Goal: Task Accomplishment & Management: Manage account settings

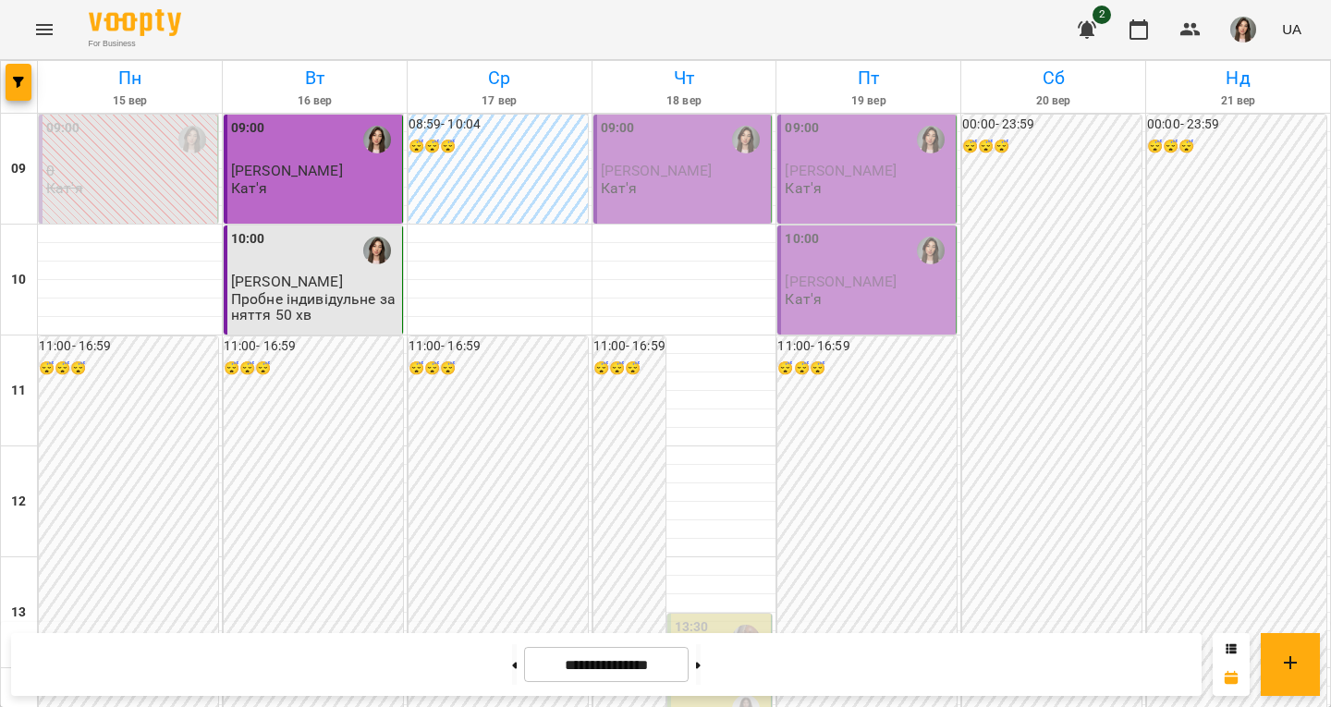
scroll to position [185, 0]
click at [701, 671] on button at bounding box center [698, 664] width 5 height 41
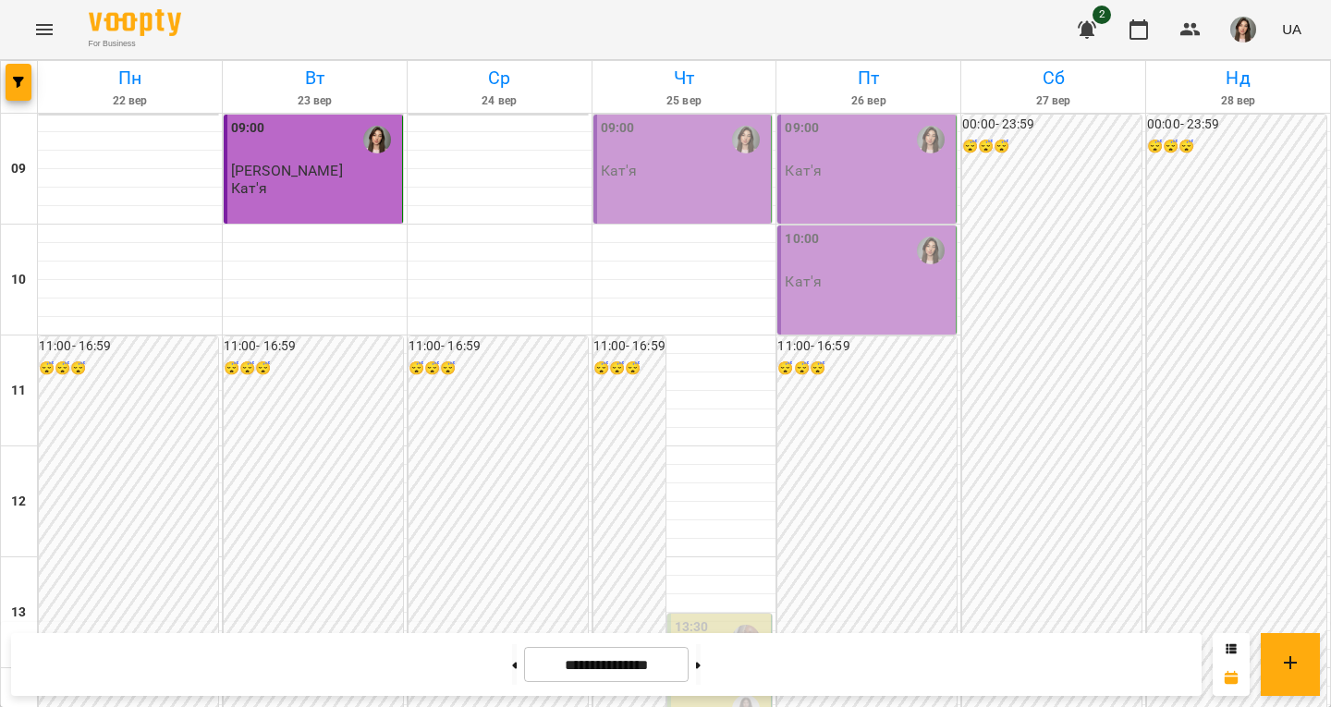
scroll to position [740, 0]
click at [512, 672] on button at bounding box center [514, 664] width 5 height 41
type input "**********"
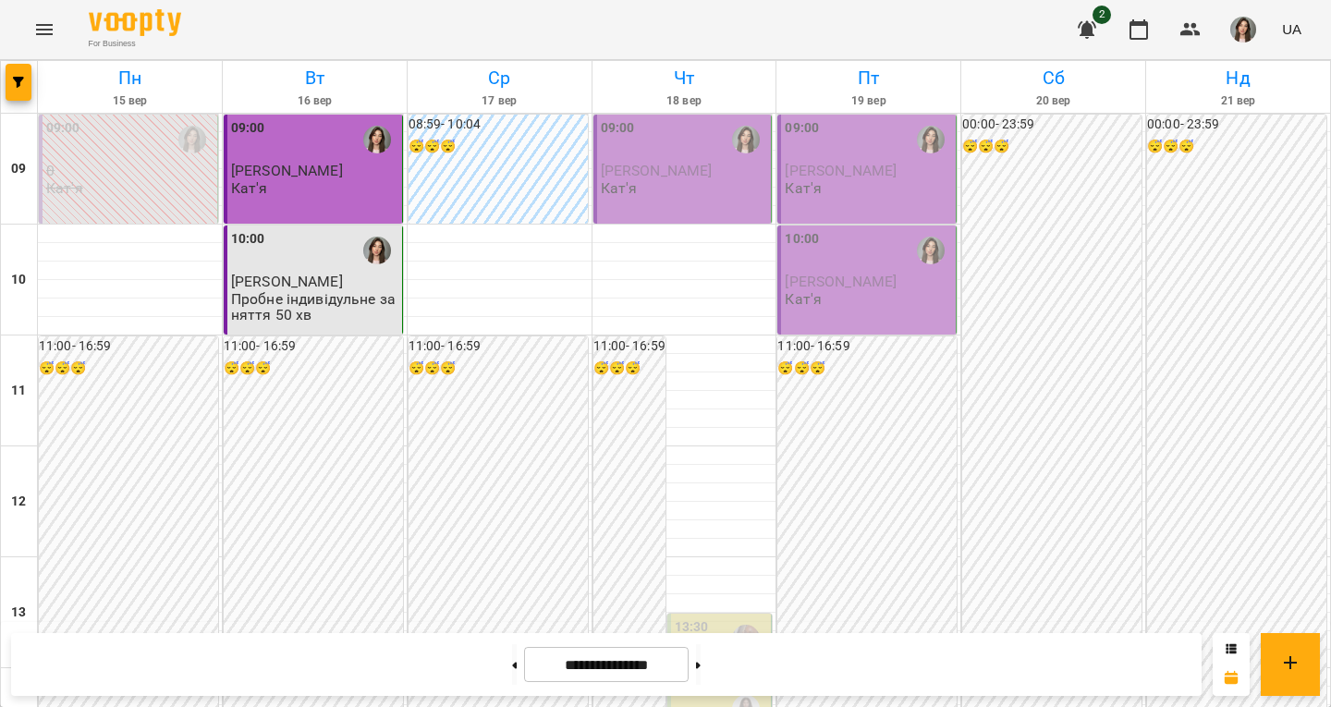
scroll to position [0, 0]
click at [682, 132] on div "09:00" at bounding box center [684, 139] width 167 height 43
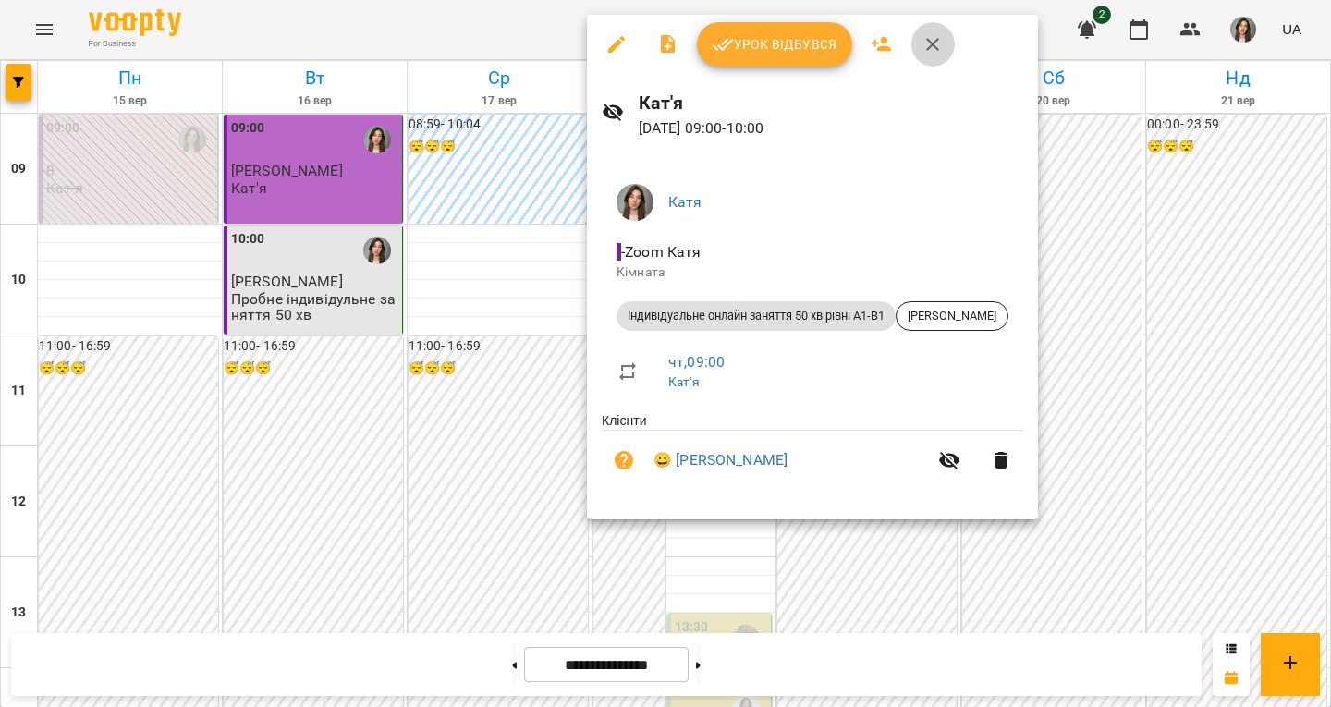
click at [924, 36] on icon "button" at bounding box center [933, 44] width 22 height 22
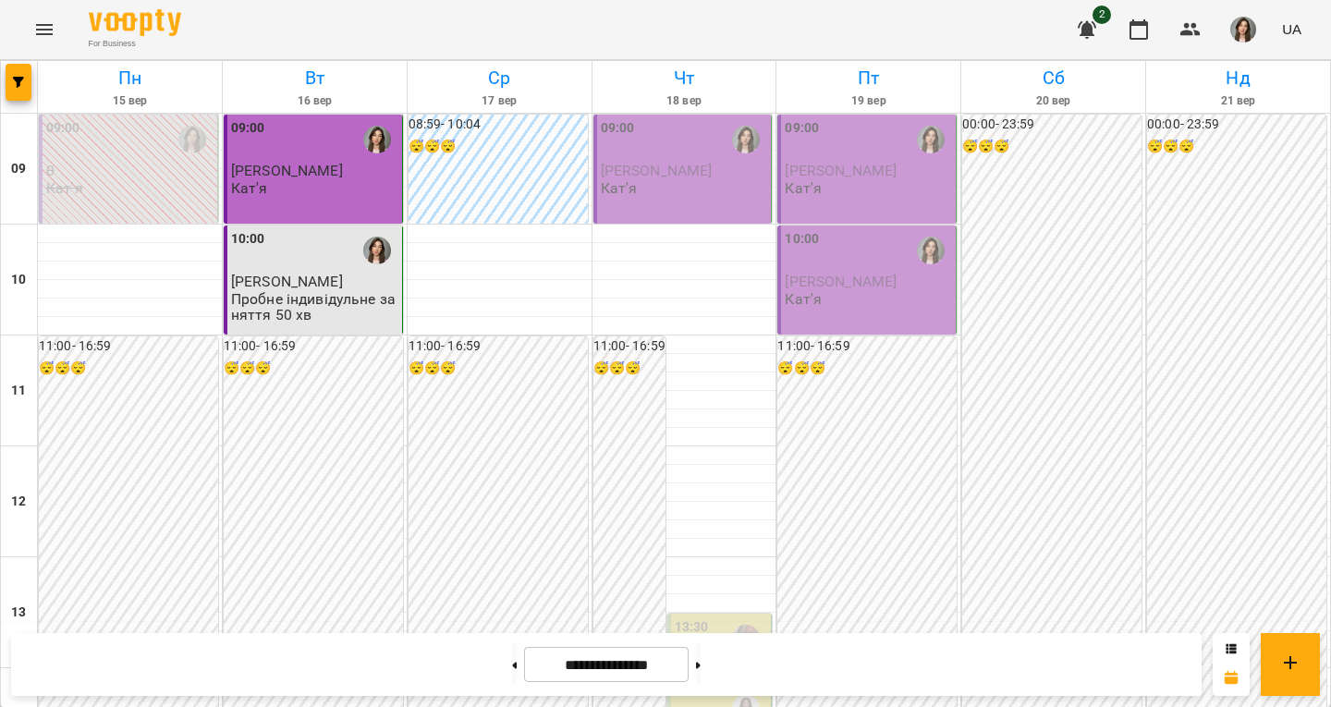
click at [669, 161] on div "09:00" at bounding box center [684, 140] width 167 height 44
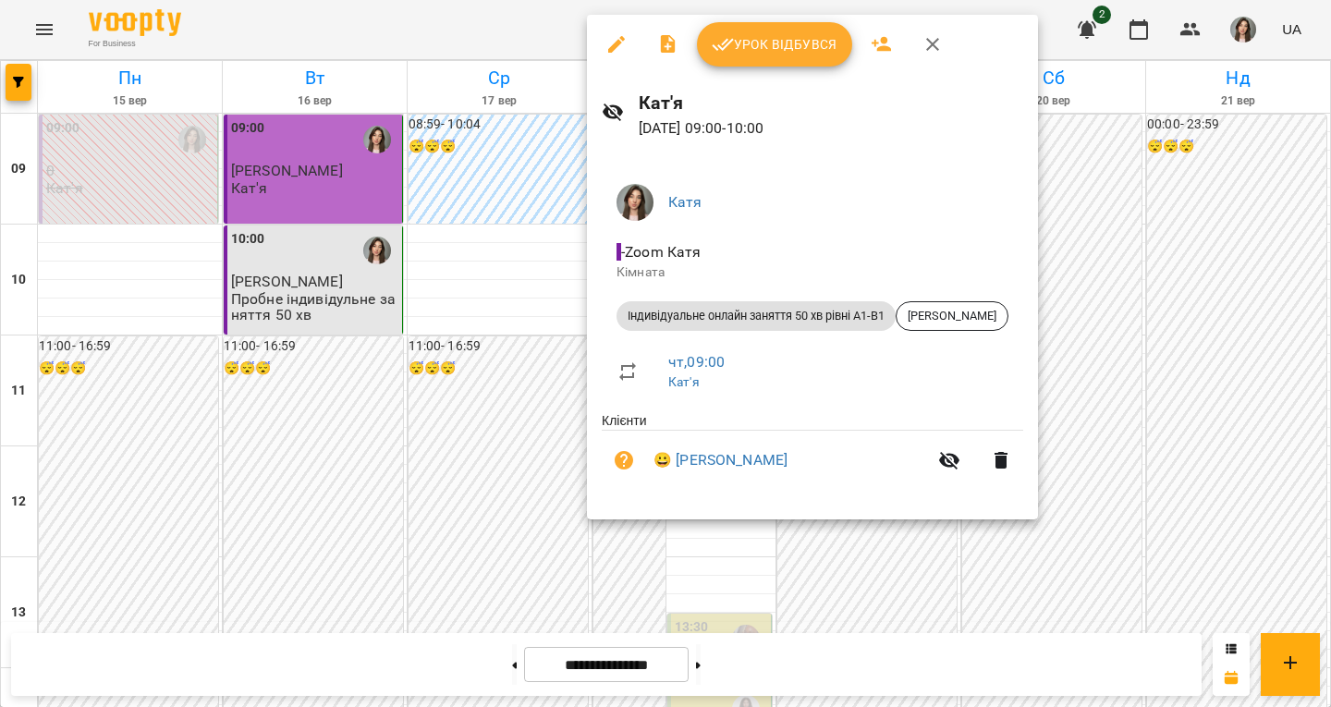
click at [927, 47] on icon "button" at bounding box center [932, 44] width 13 height 13
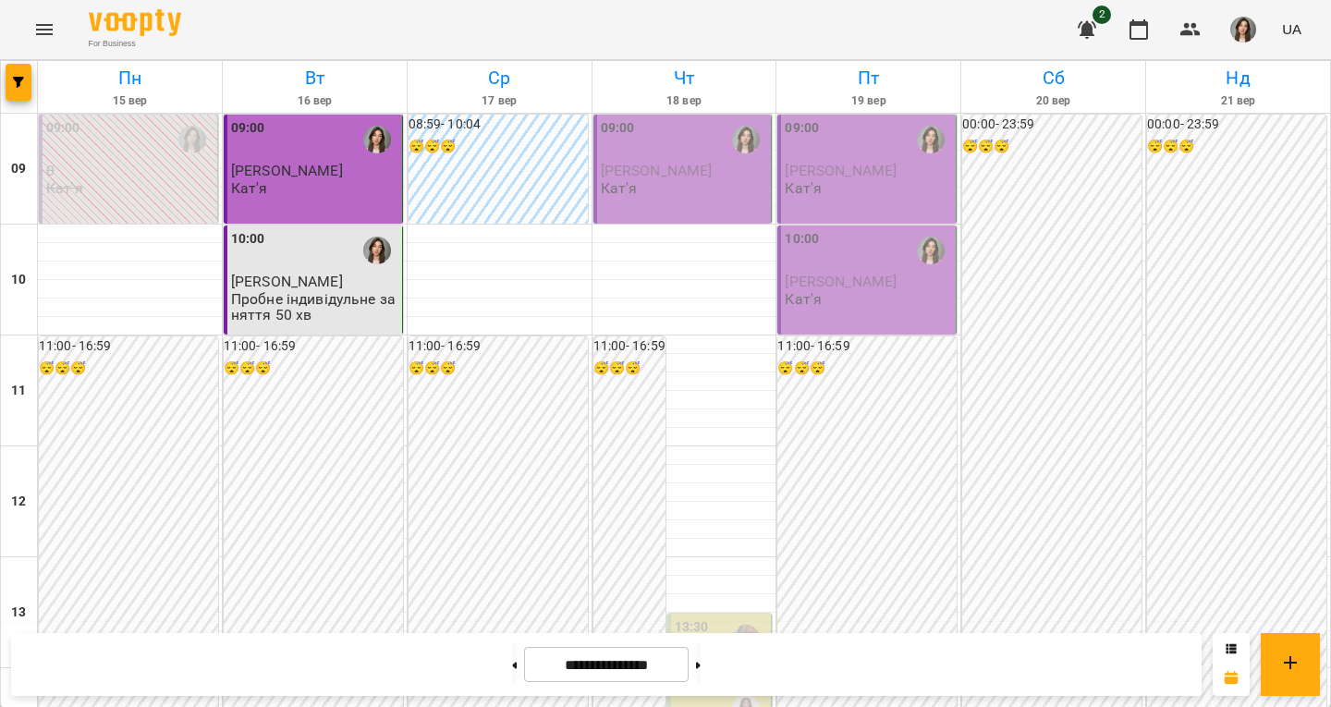
click at [703, 177] on p "[PERSON_NAME]" at bounding box center [684, 171] width 167 height 16
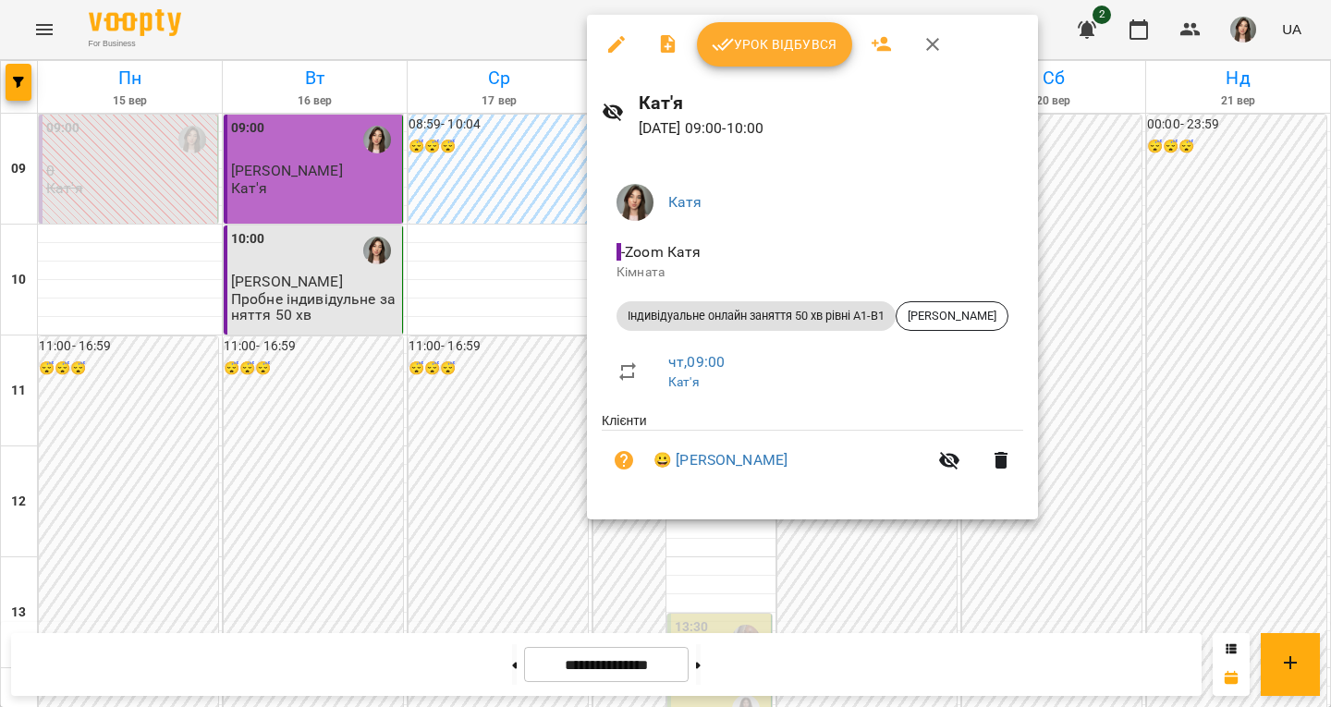
click at [920, 47] on button "button" at bounding box center [933, 44] width 44 height 44
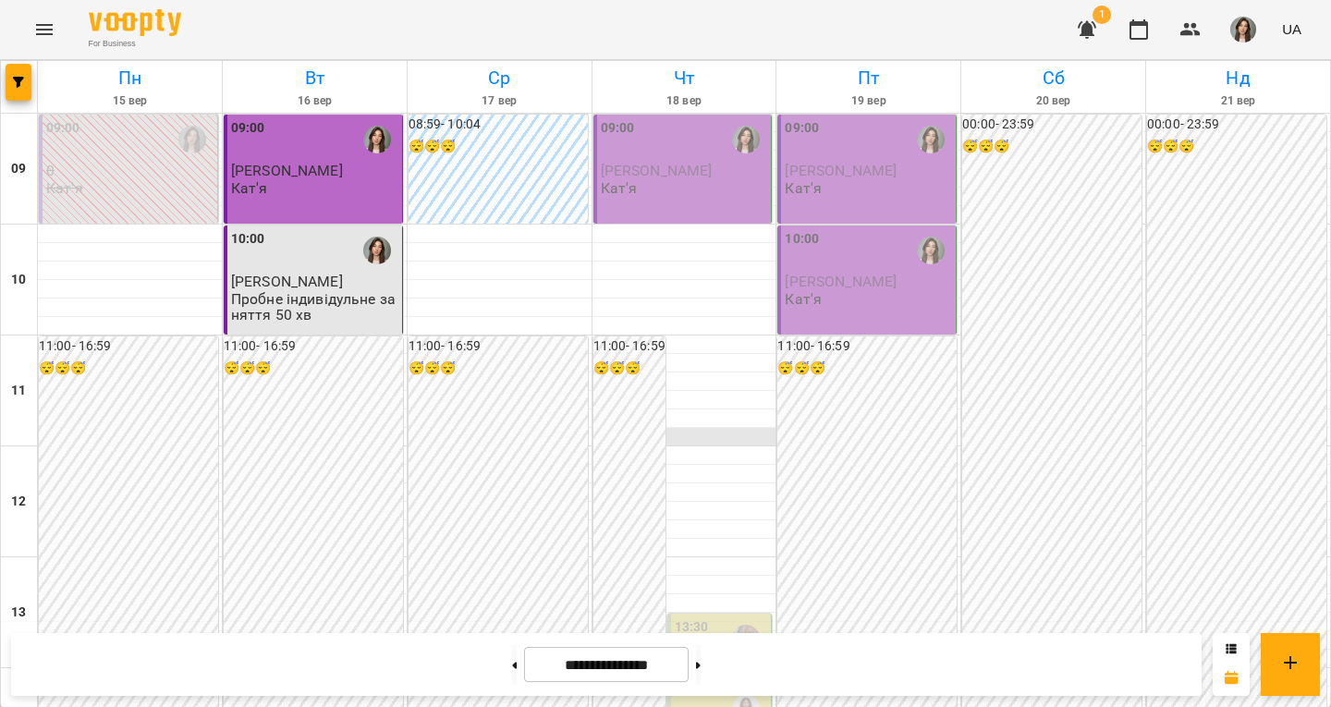
click at [761, 438] on div at bounding box center [685, 437] width 184 height 18
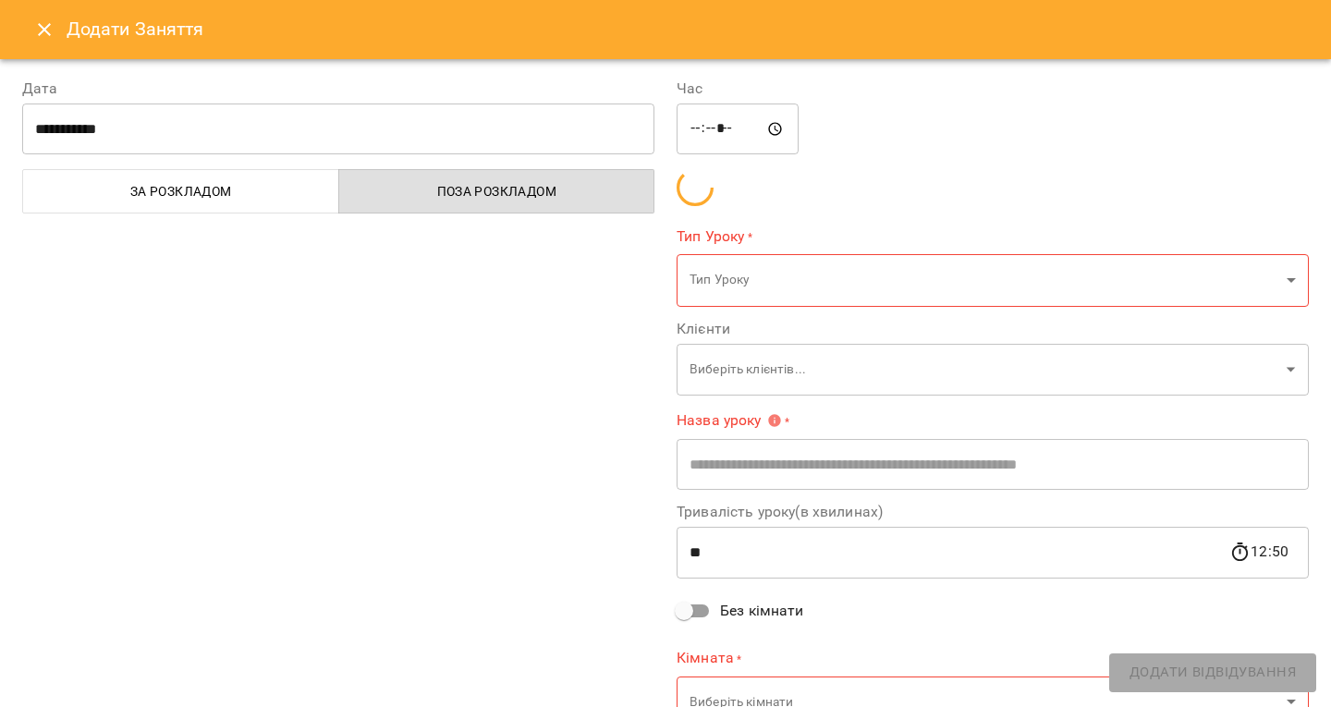
click at [52, 29] on icon "Close" at bounding box center [44, 29] width 22 height 22
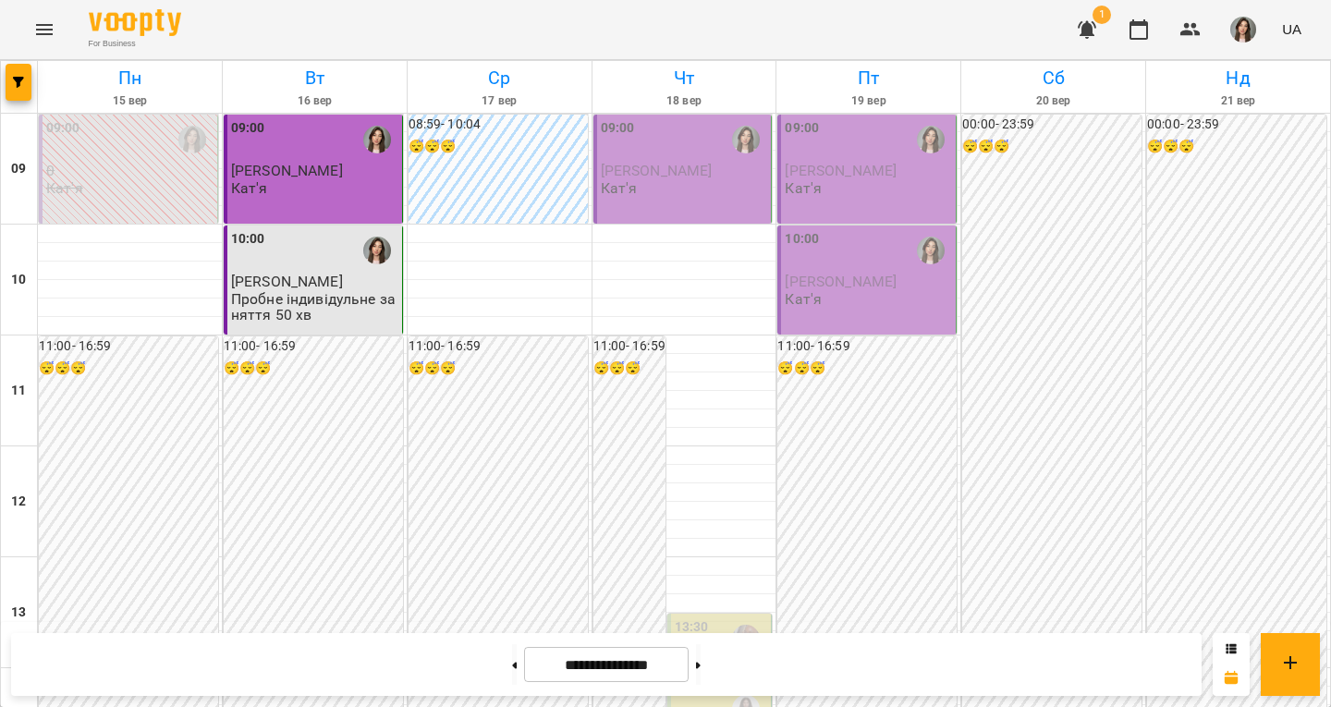
click at [1098, 18] on span "1" at bounding box center [1102, 15] width 18 height 18
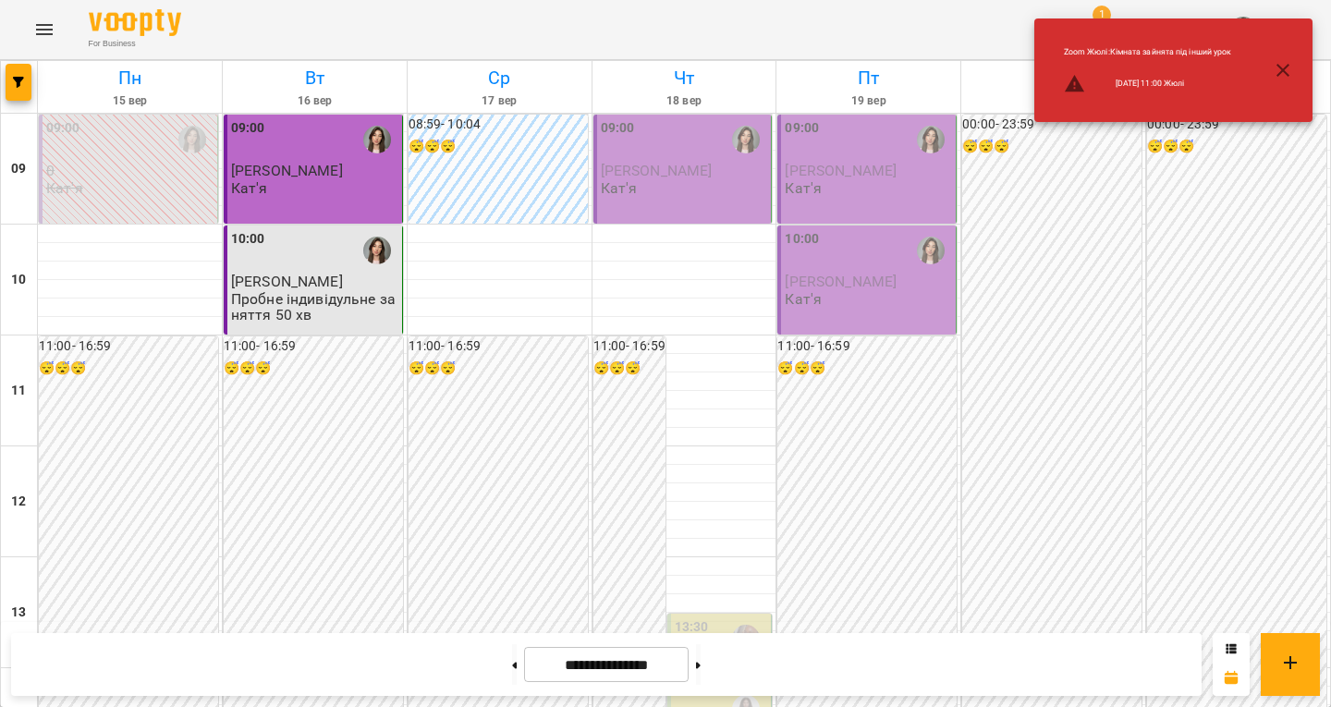
click at [1067, 24] on div "Zoom Жюлі : Кімната зайнята під інший урок 2025-09-18 11:00 Жюлі" at bounding box center [1173, 70] width 278 height 104
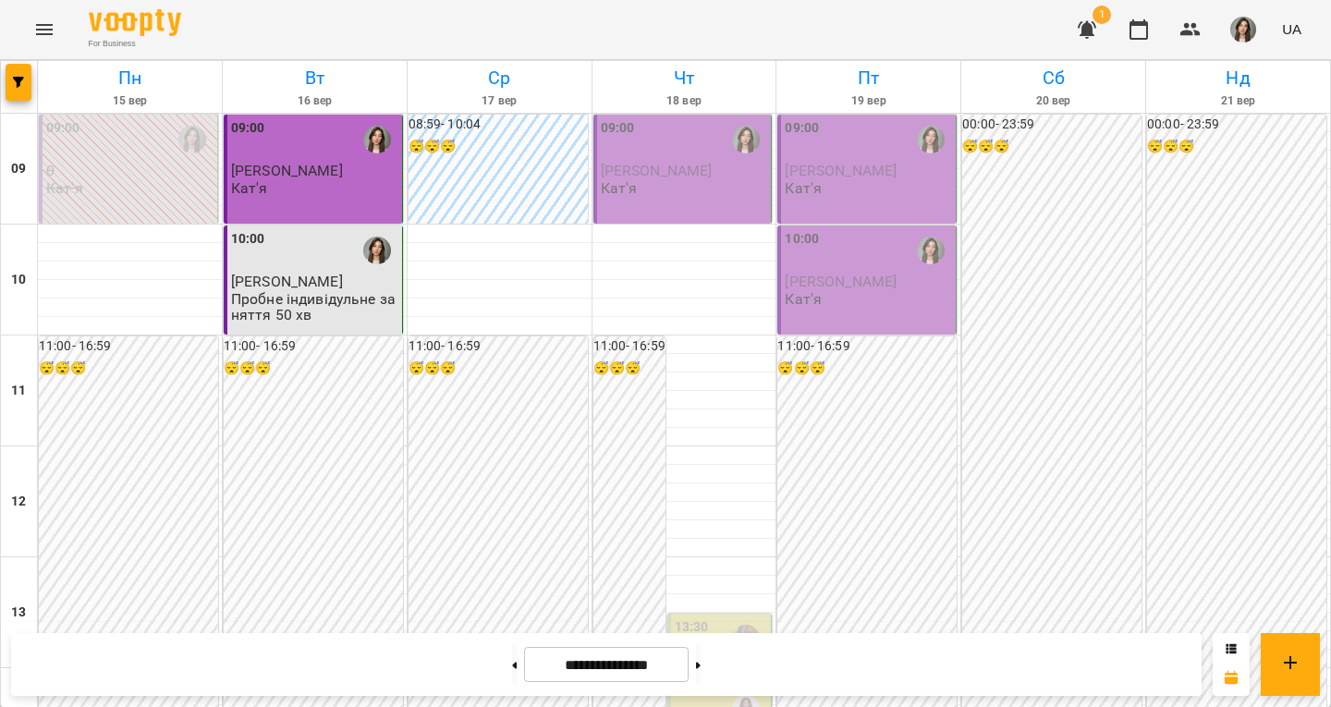
click at [1087, 36] on icon "button" at bounding box center [1087, 29] width 22 height 22
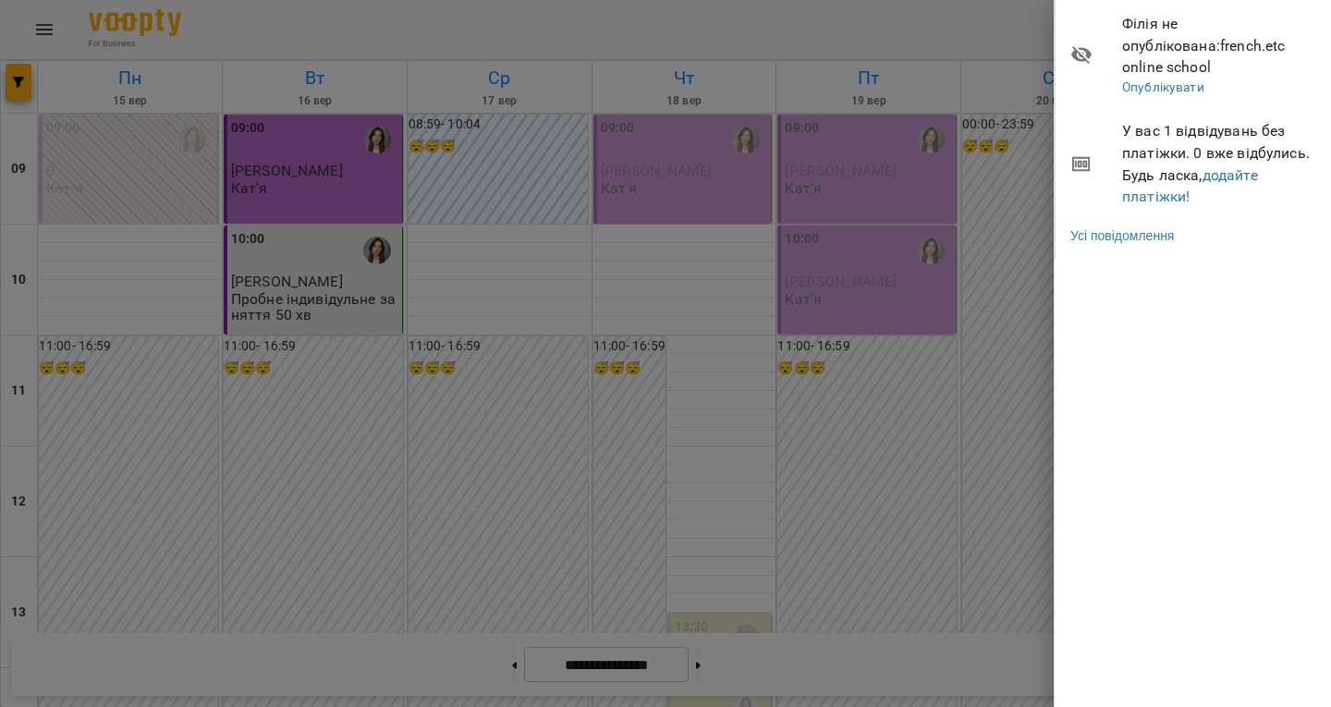
click at [1175, 353] on div "Філія не опублікована : french.etc online school Опублікувати У вас 1 відвідува…" at bounding box center [1192, 353] width 277 height 707
click at [1222, 166] on link "додайте платіжки!" at bounding box center [1190, 186] width 136 height 40
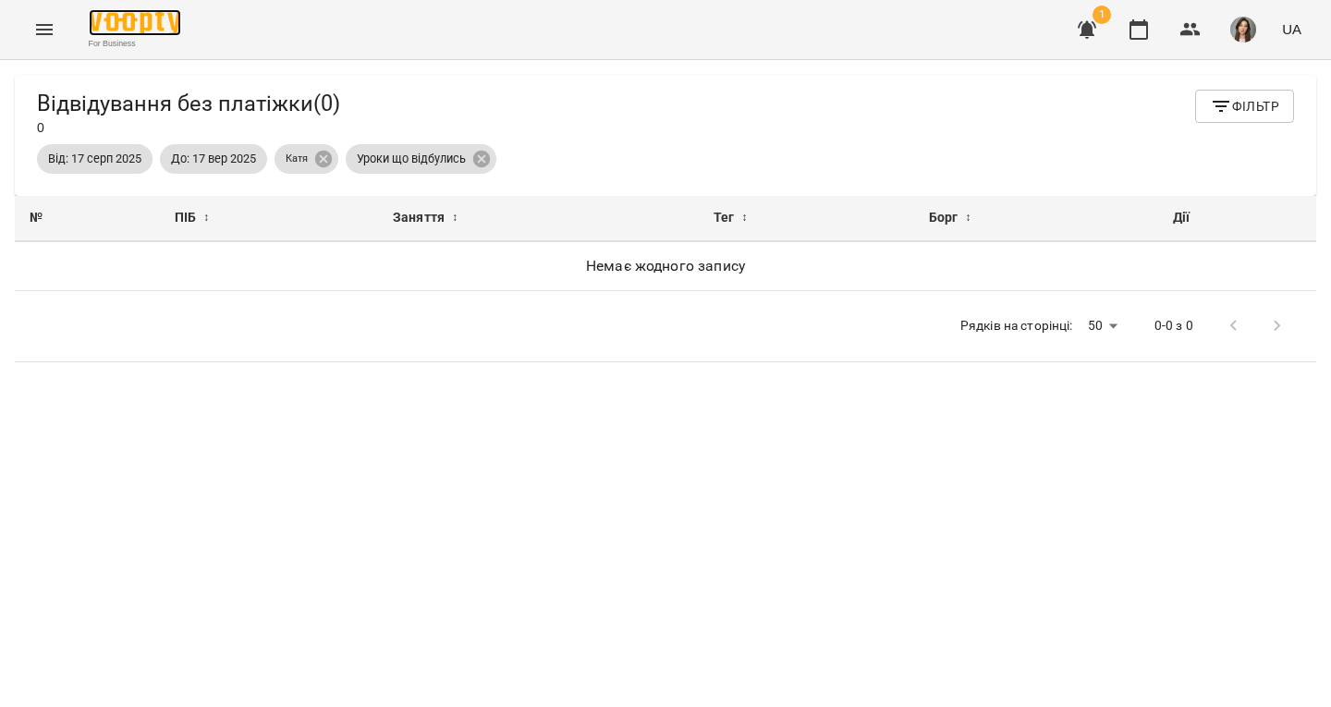
click at [140, 28] on img at bounding box center [135, 22] width 92 height 27
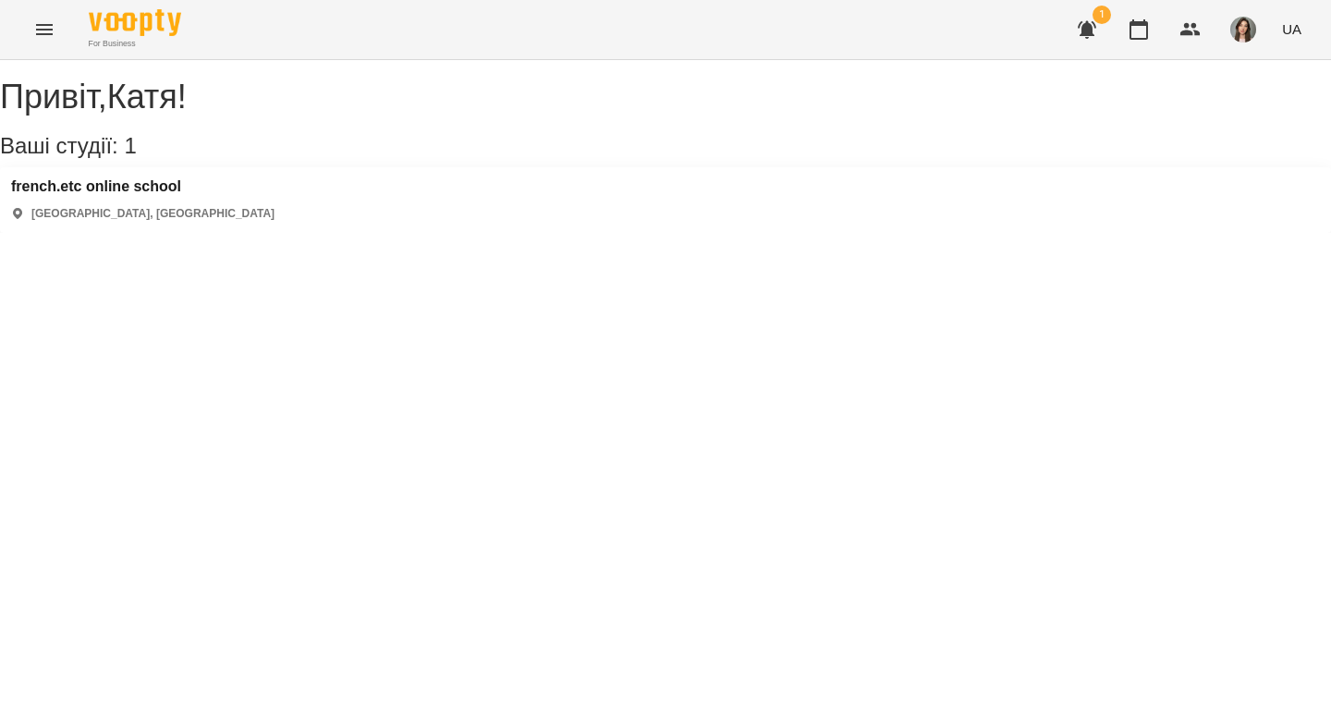
click at [80, 158] on h3 "Ваші студії: 1" at bounding box center [665, 146] width 1331 height 24
click at [104, 195] on h3 "french.etc online school" at bounding box center [142, 186] width 263 height 17
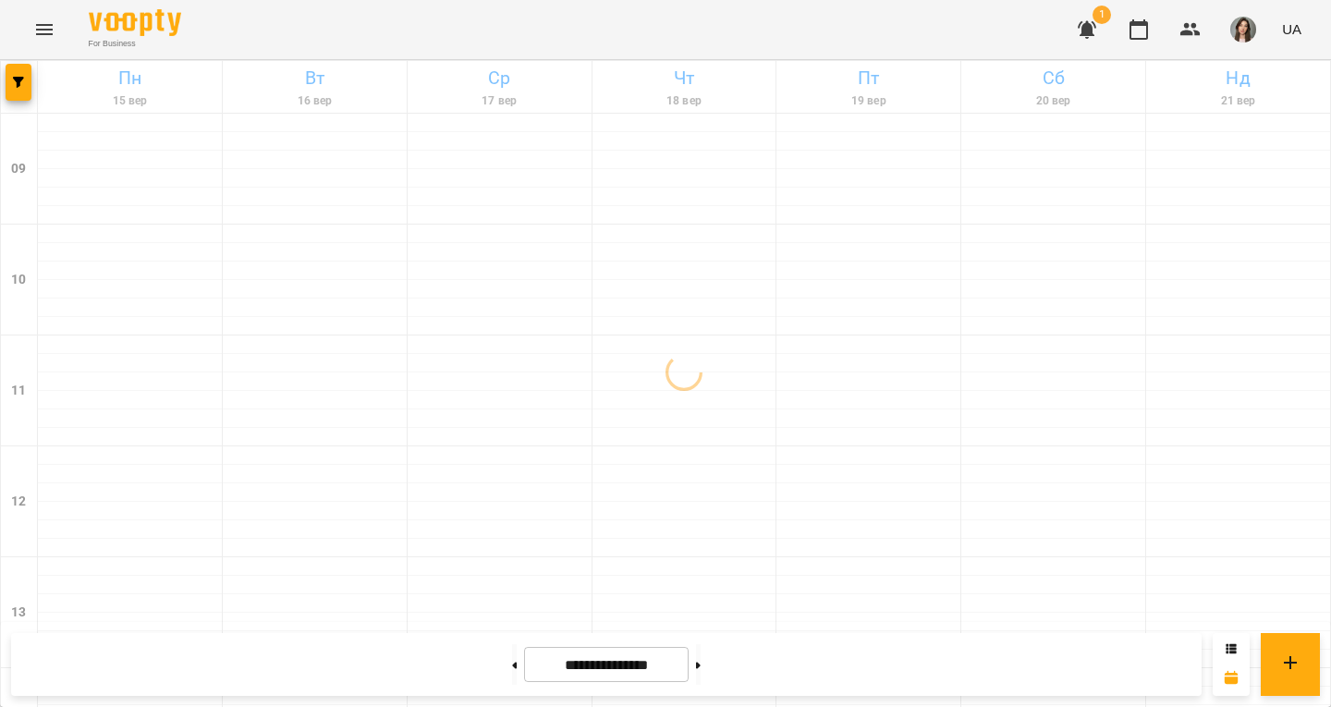
click at [1100, 21] on span "1" at bounding box center [1102, 15] width 18 height 18
click at [1084, 26] on icon "button" at bounding box center [1087, 30] width 18 height 18
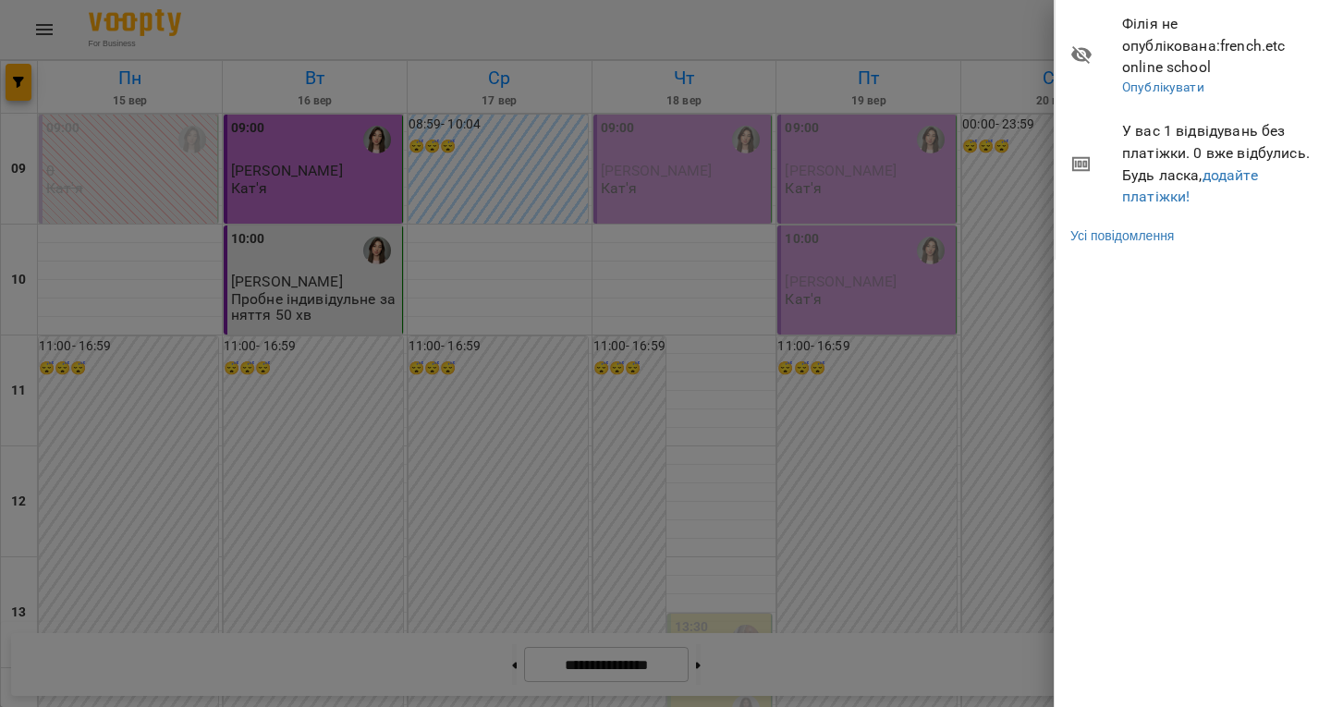
click at [1006, 30] on div at bounding box center [665, 353] width 1331 height 707
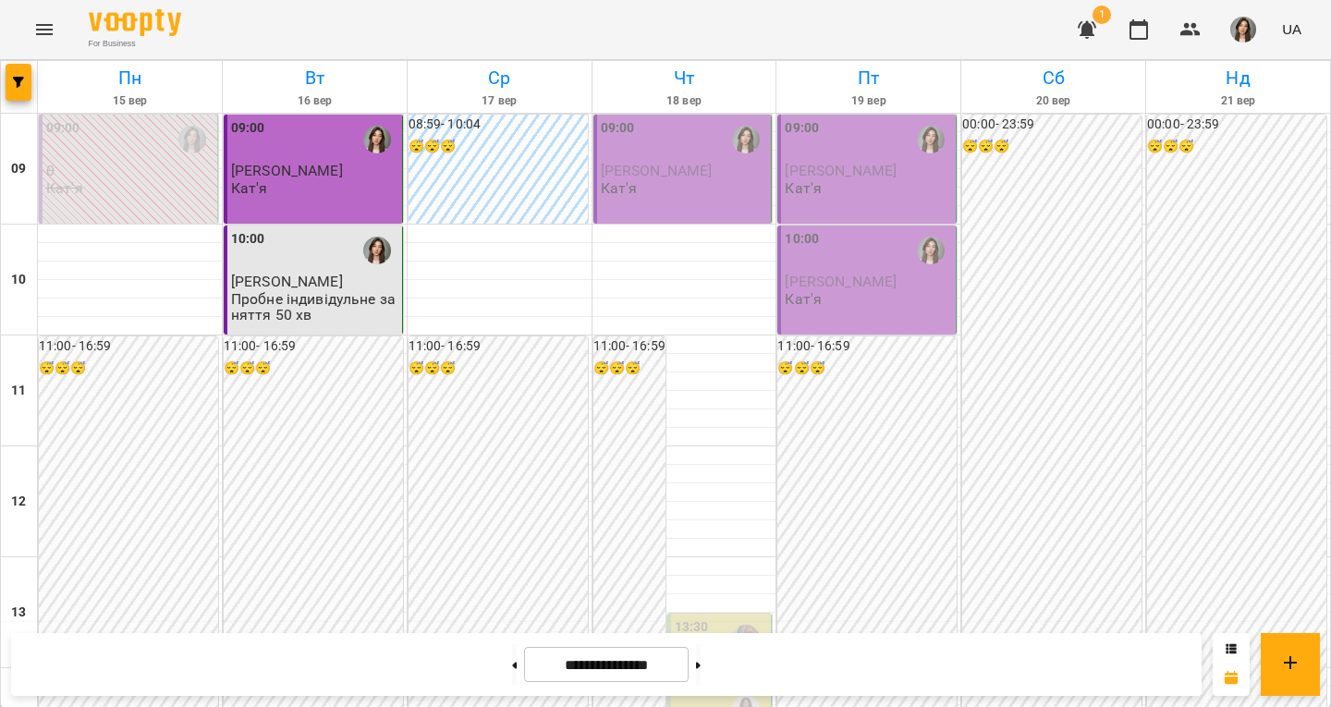
scroll to position [740, 0]
click at [701, 666] on button at bounding box center [698, 664] width 5 height 41
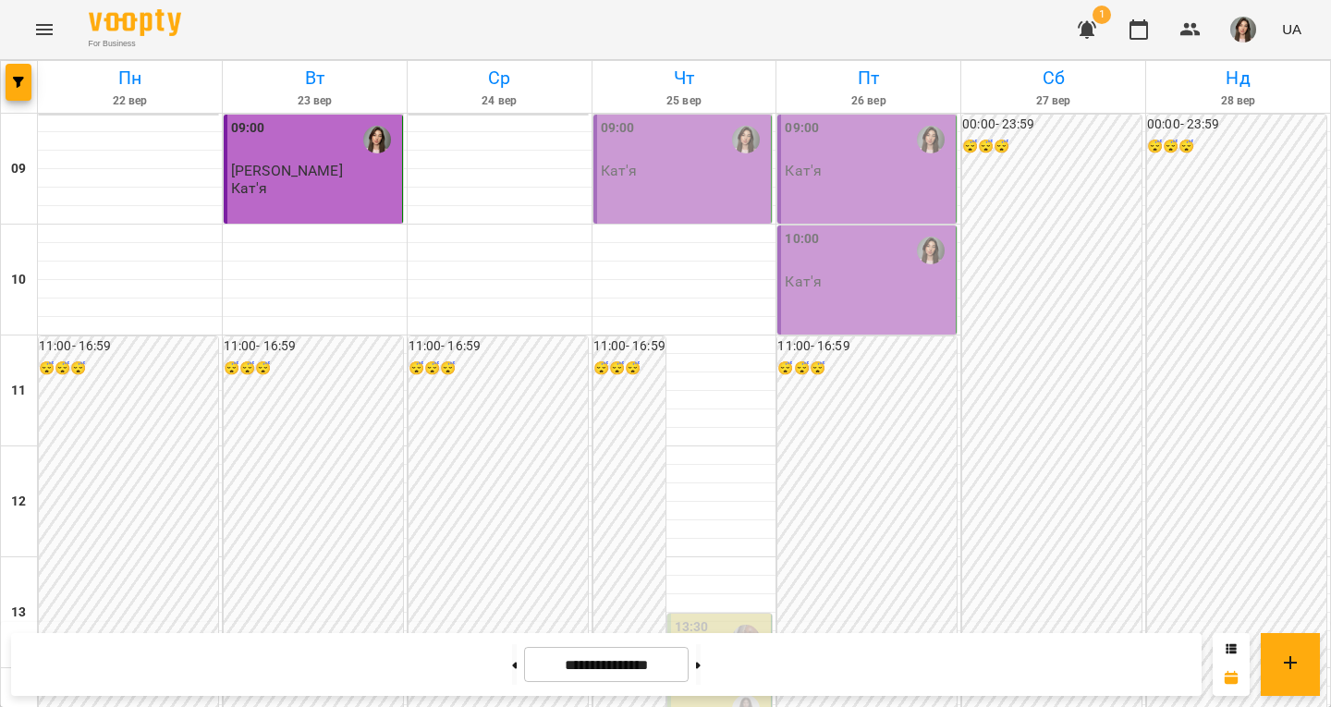
scroll to position [924, 0]
click at [512, 662] on icon at bounding box center [514, 665] width 5 height 7
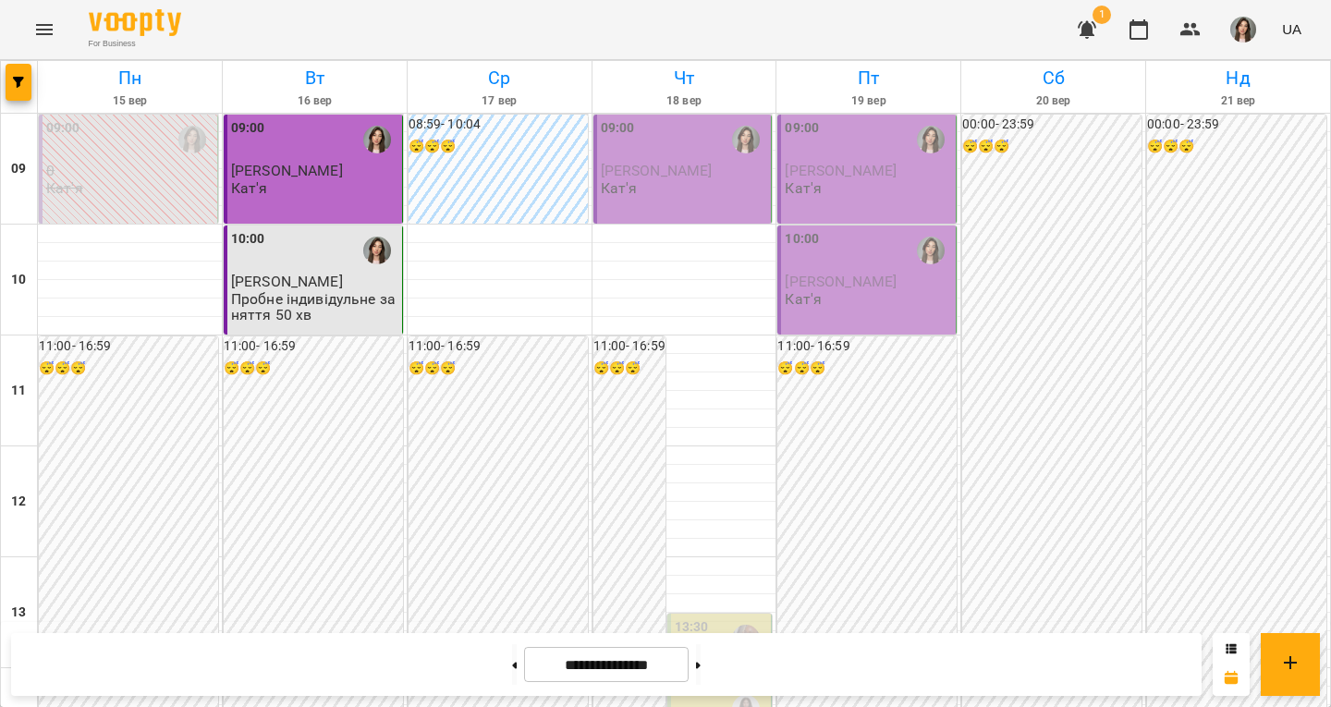
scroll to position [0, 0]
click at [672, 181] on div "09:00 Лейла Король Кат'я" at bounding box center [684, 157] width 167 height 79
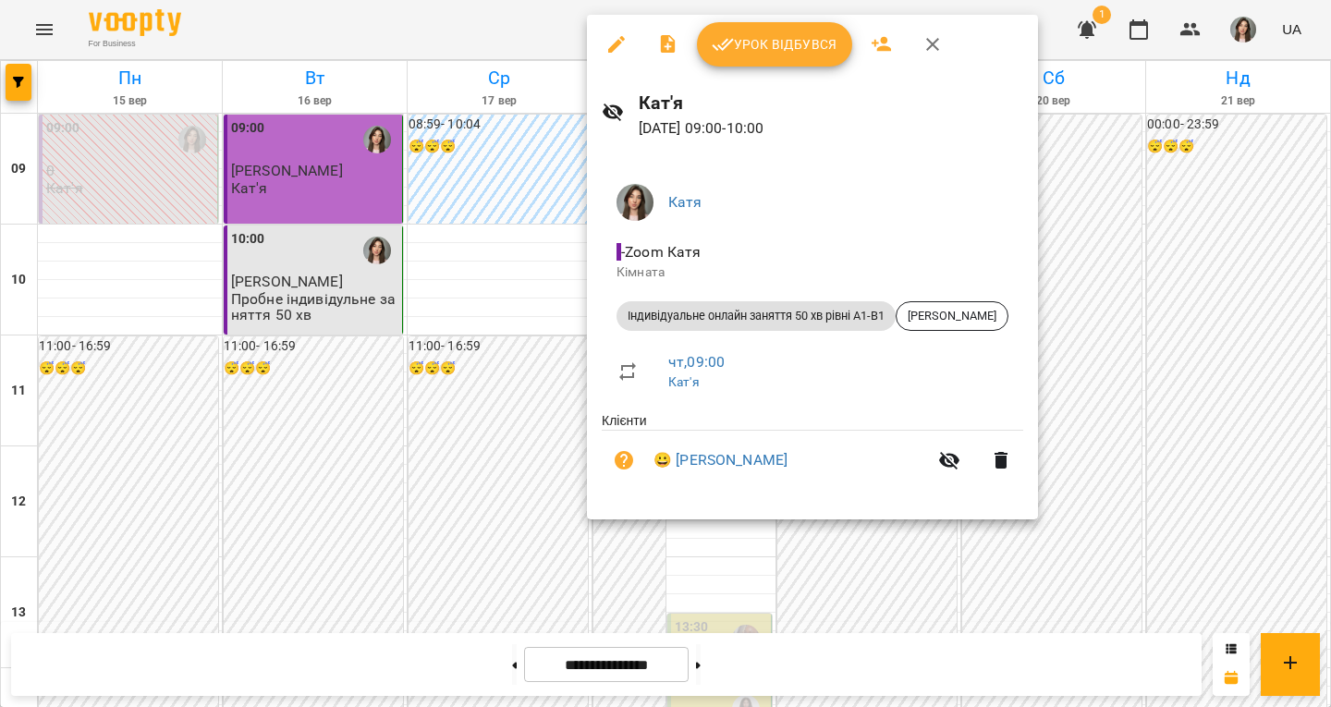
click at [926, 57] on button "button" at bounding box center [933, 44] width 44 height 44
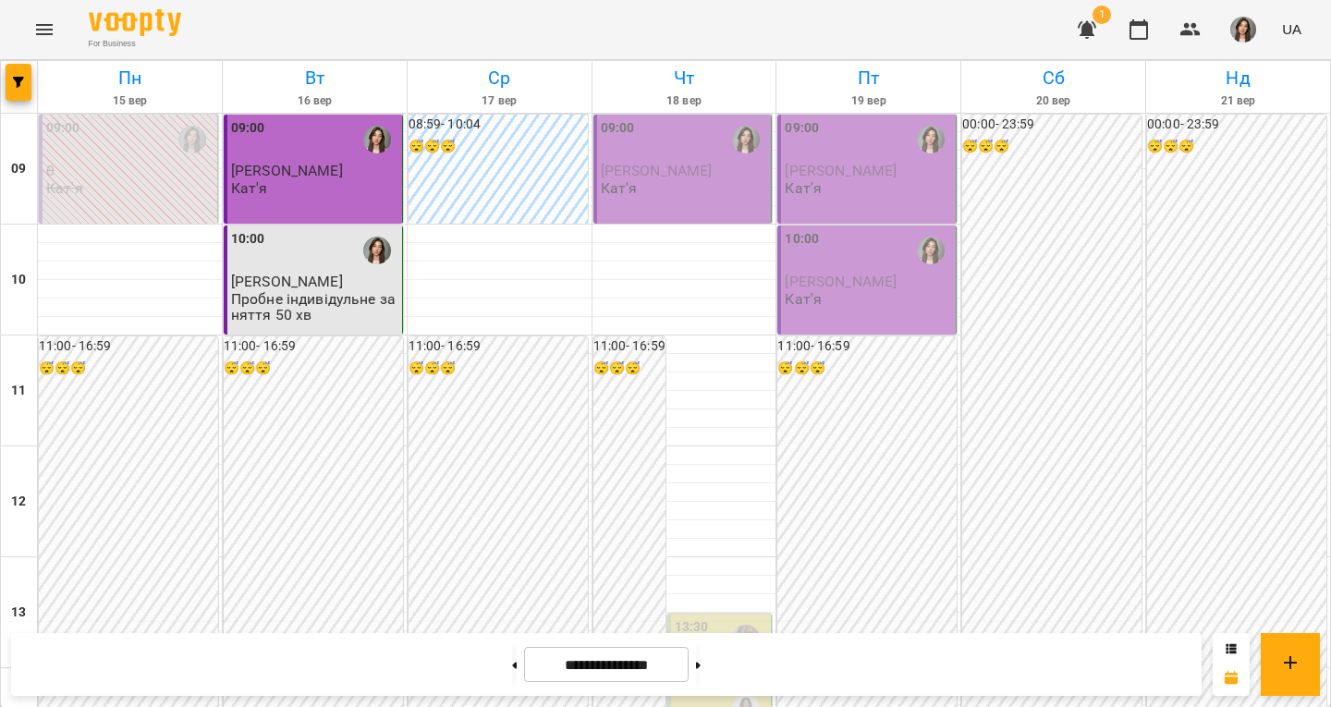
scroll to position [832, 0]
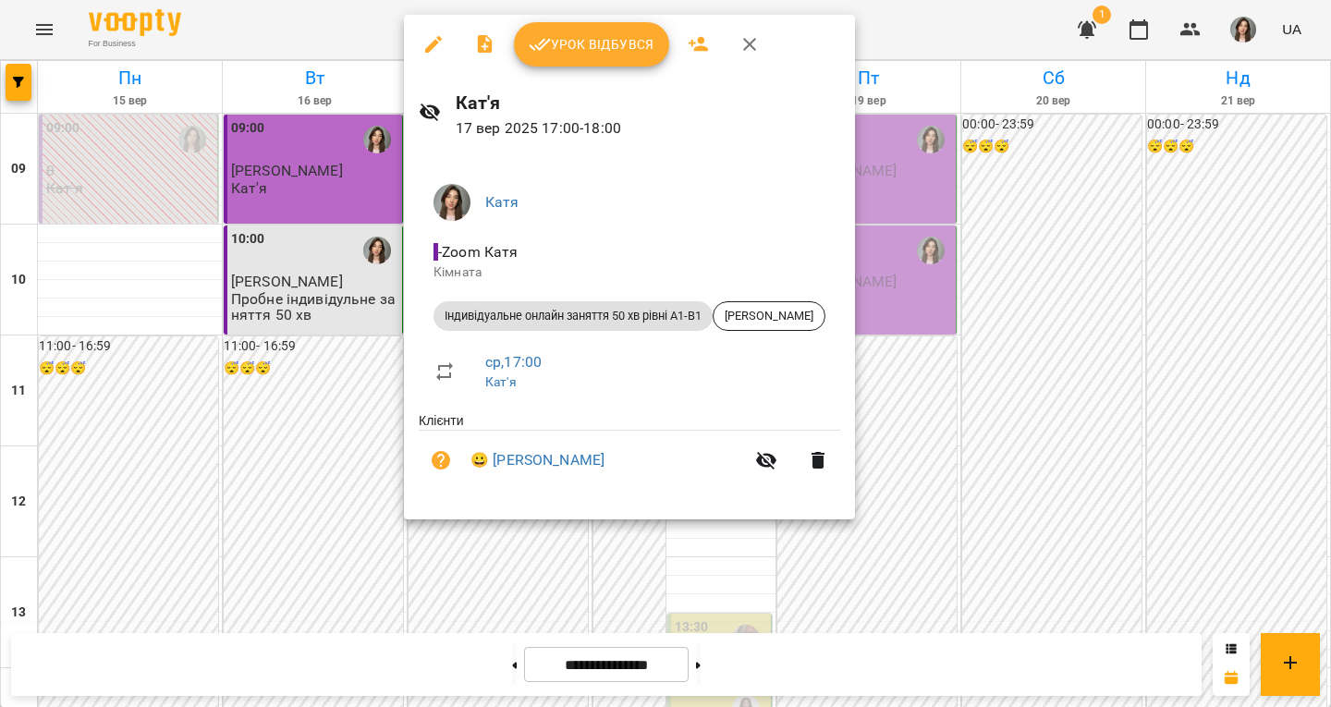
click at [750, 42] on icon "button" at bounding box center [749, 44] width 13 height 13
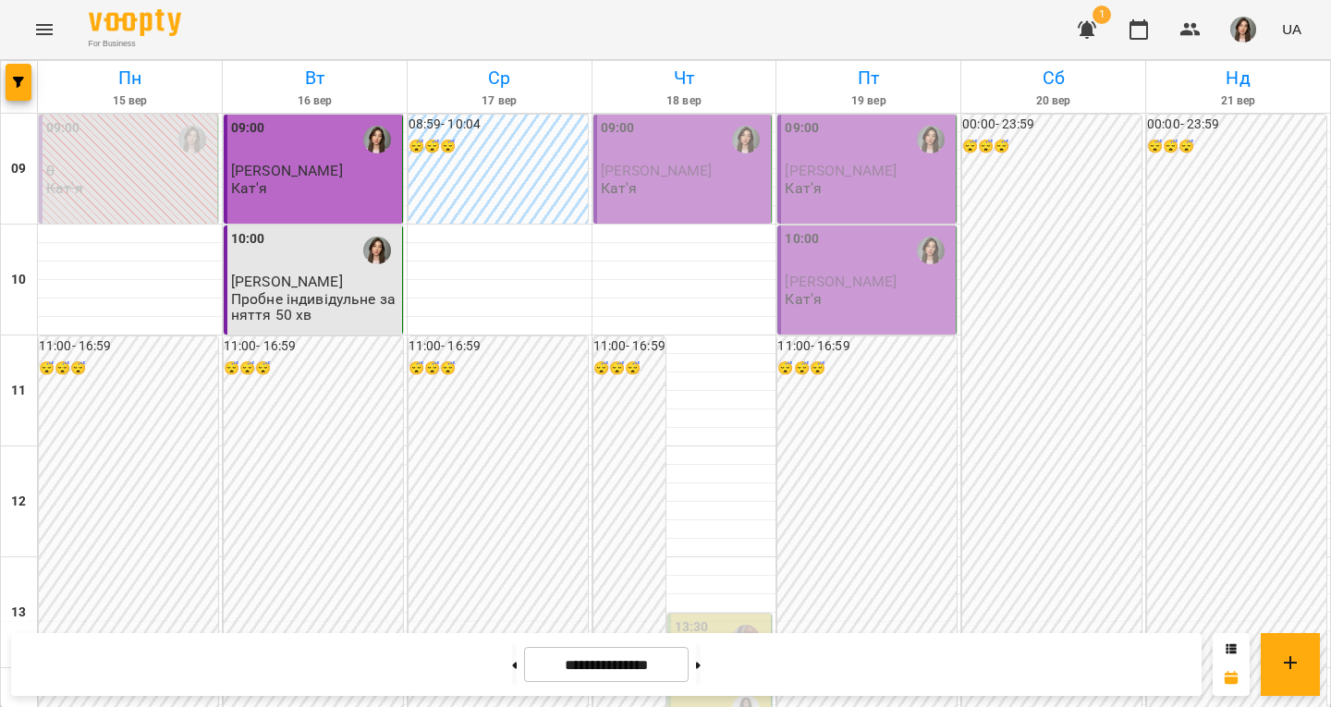
scroll to position [740, 0]
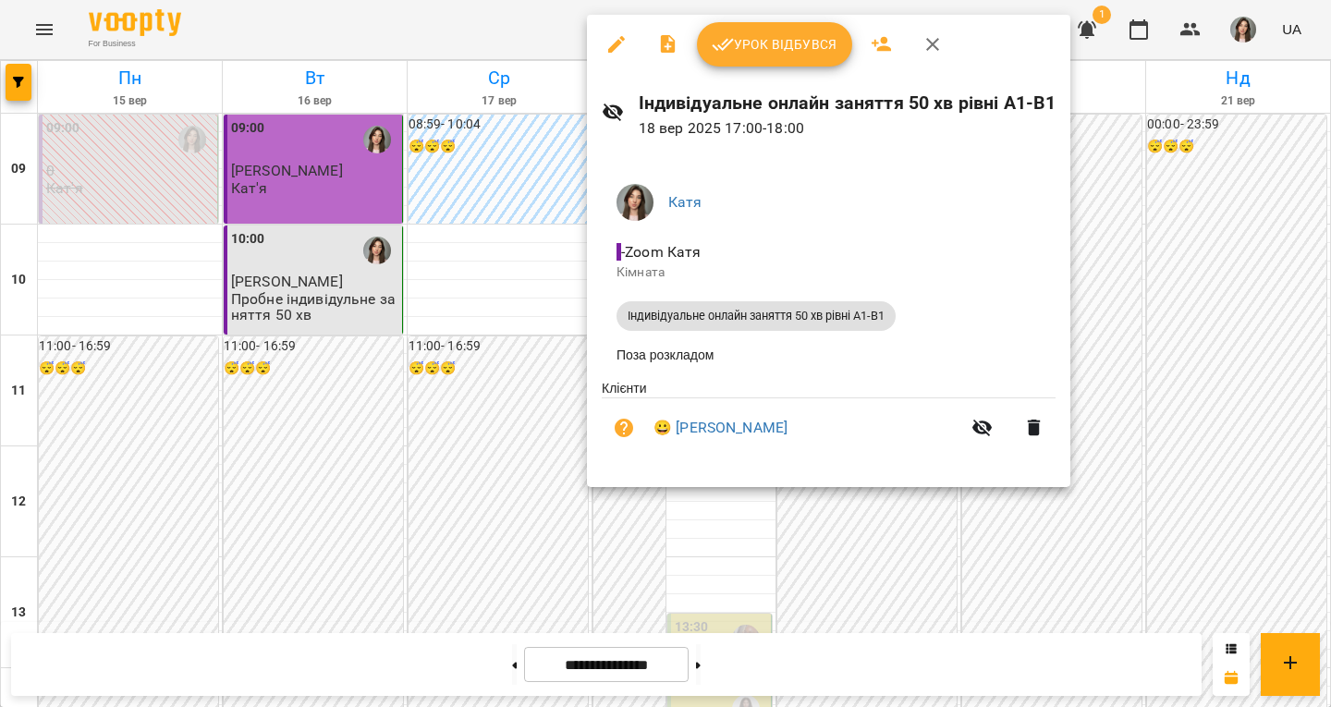
click at [924, 46] on icon "button" at bounding box center [933, 44] width 22 height 22
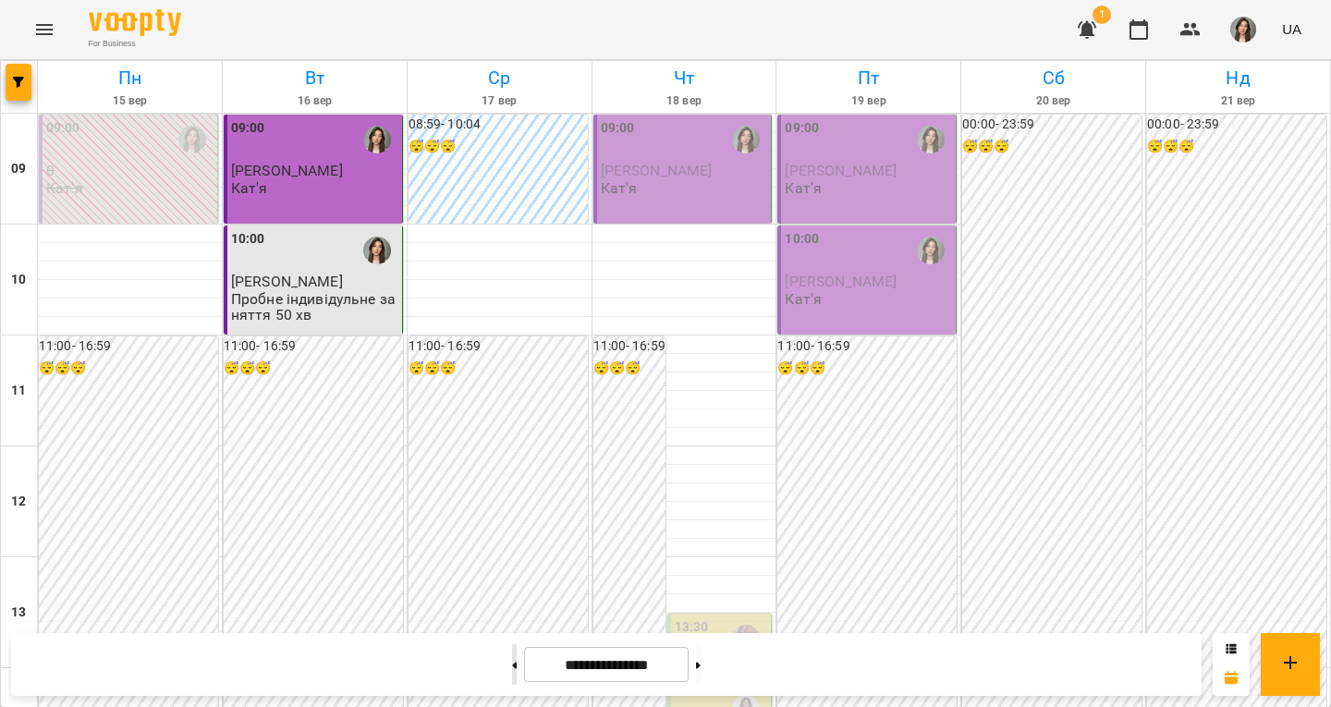
click at [512, 669] on button at bounding box center [514, 664] width 5 height 41
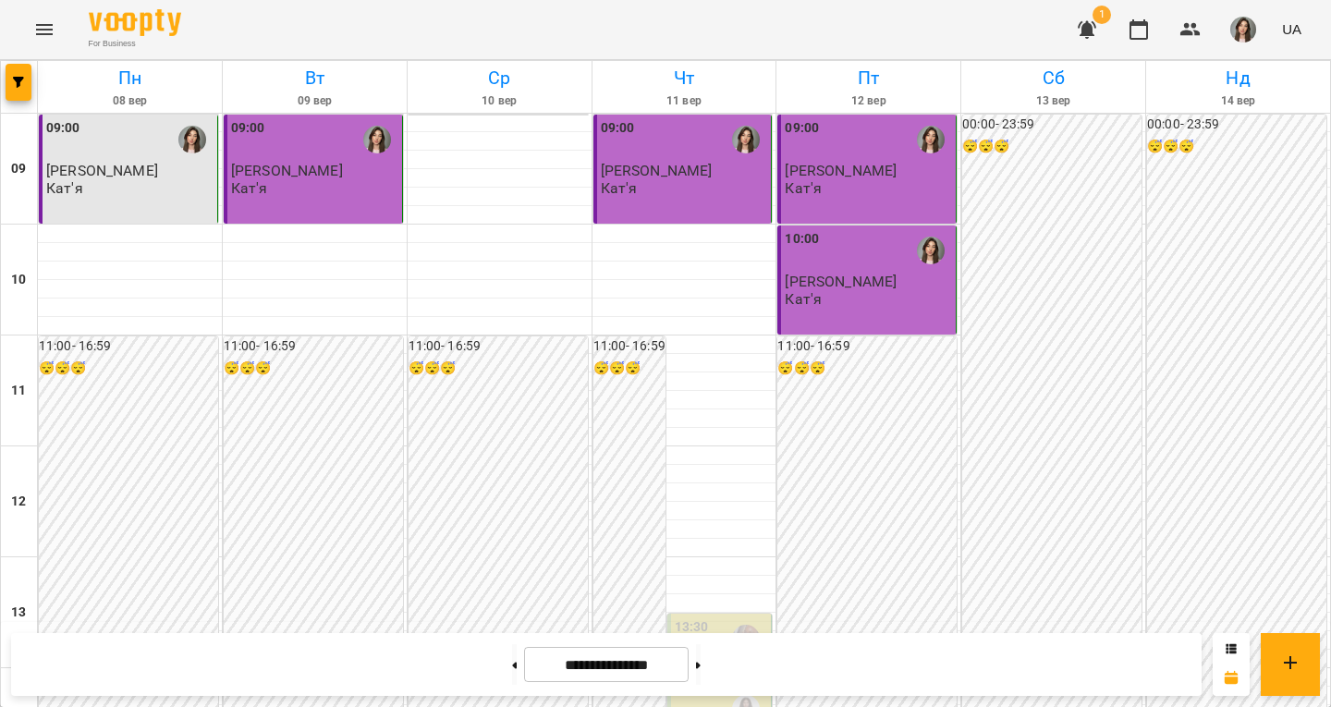
scroll to position [673, 0]
click at [701, 651] on button at bounding box center [698, 664] width 5 height 41
type input "**********"
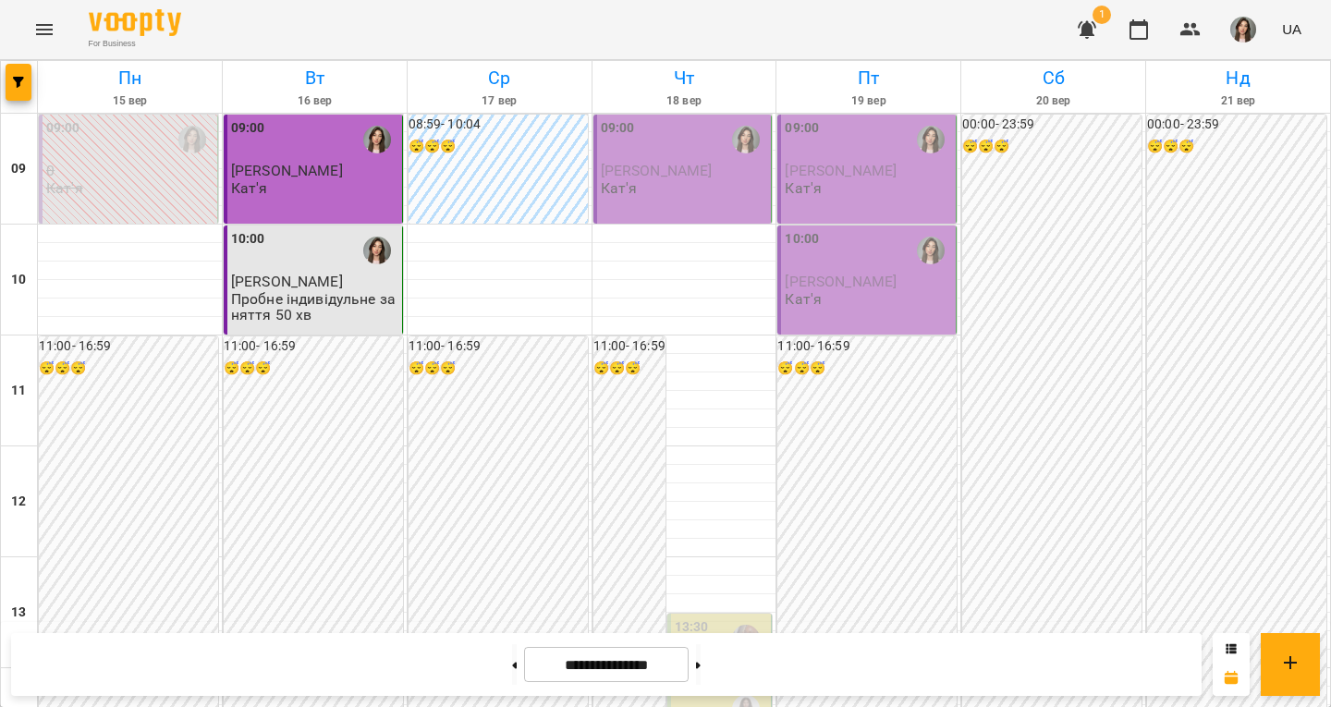
scroll to position [858, 0]
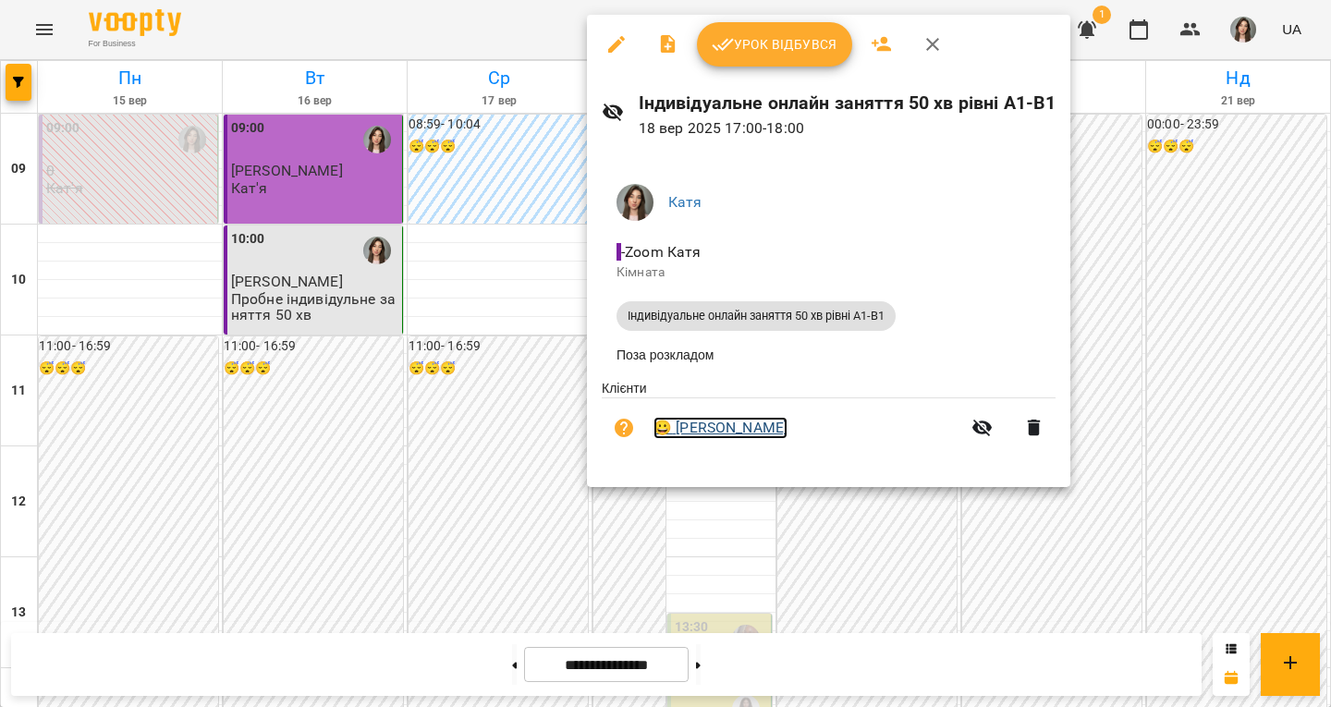
click at [788, 434] on link "😀 Анастасія Сальнікова" at bounding box center [721, 428] width 134 height 22
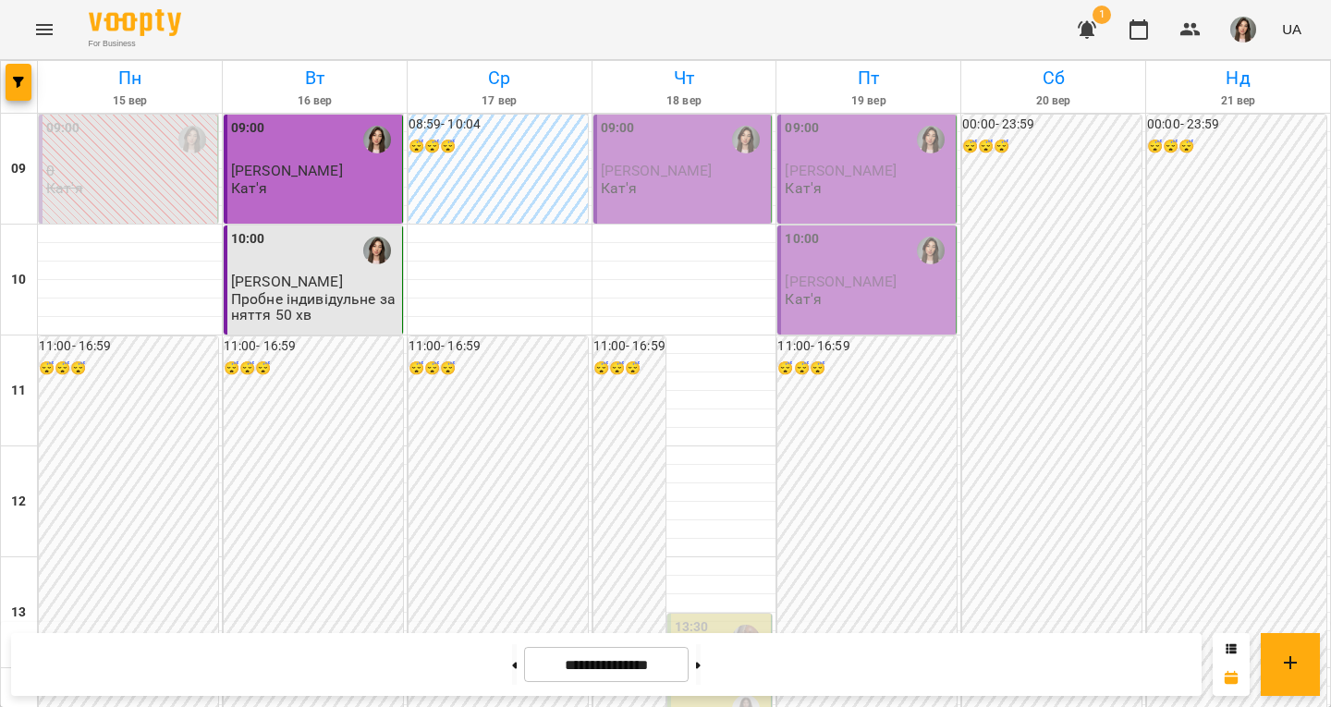
scroll to position [740, 0]
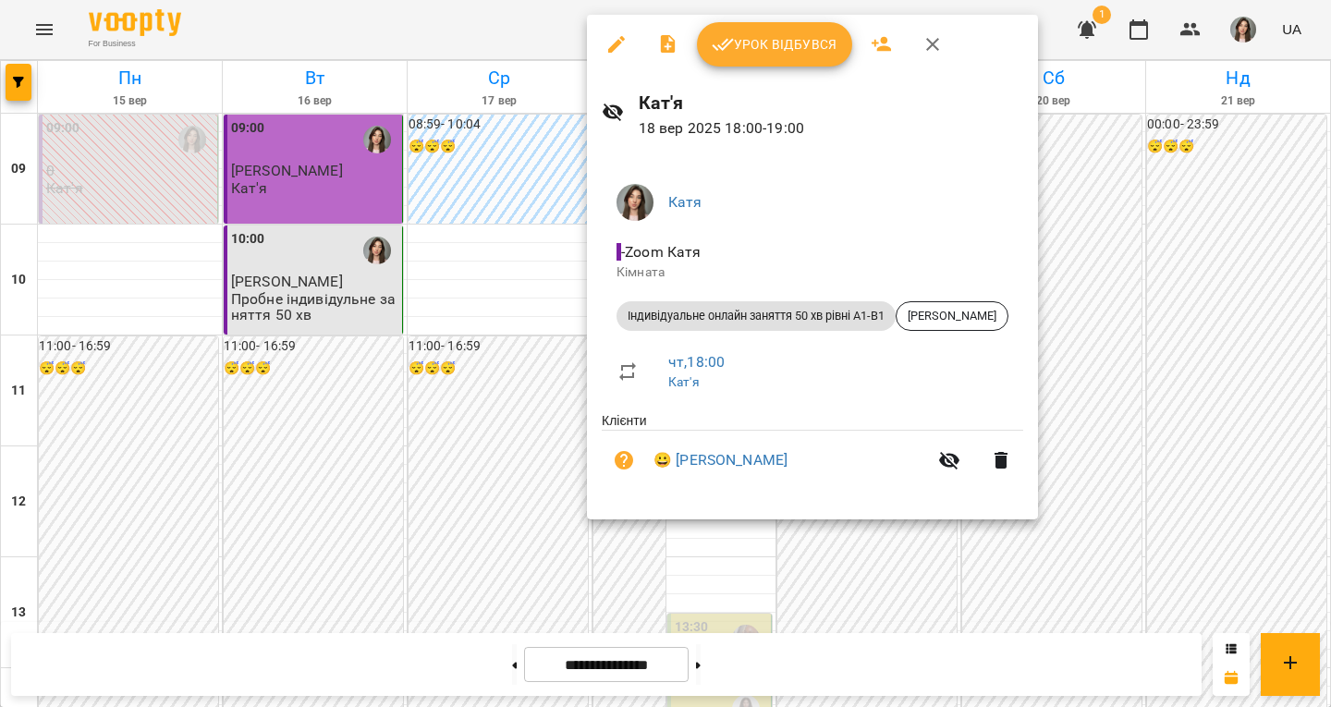
click at [937, 31] on button "button" at bounding box center [933, 44] width 44 height 44
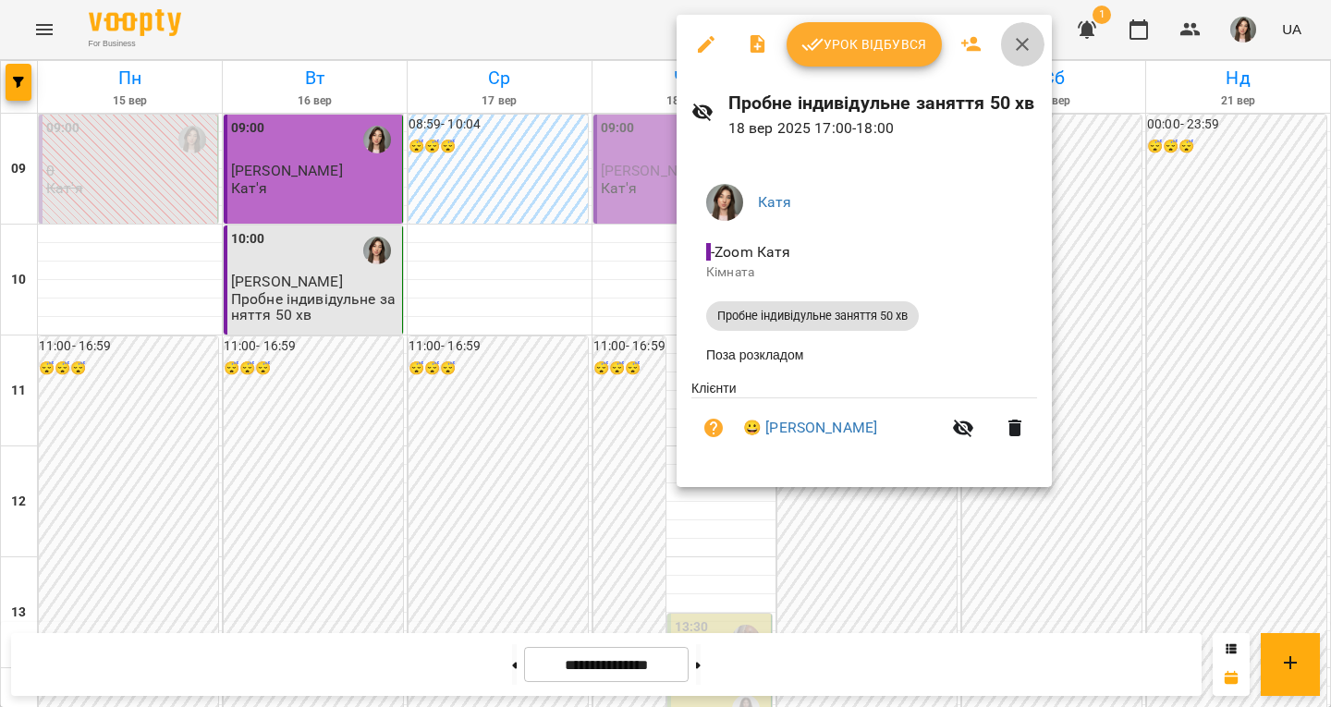
click at [1026, 43] on icon "button" at bounding box center [1022, 44] width 22 height 22
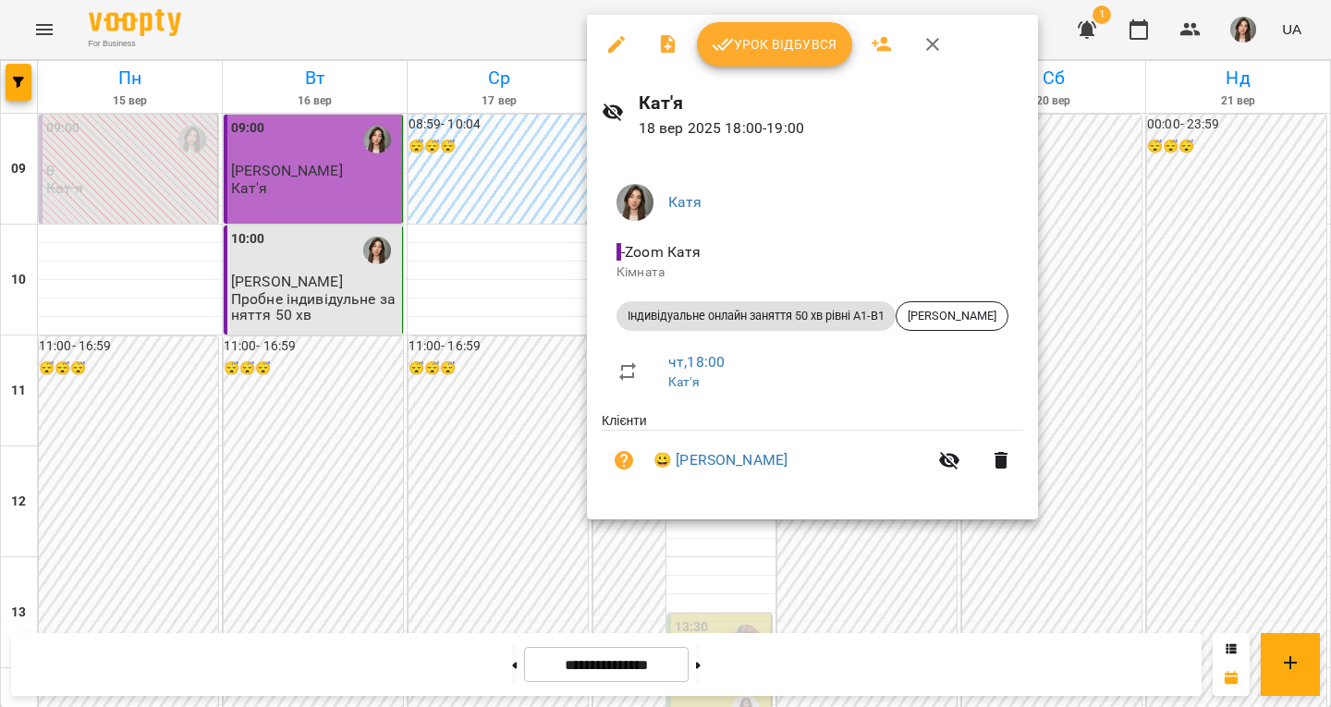
click at [936, 38] on icon "button" at bounding box center [933, 44] width 22 height 22
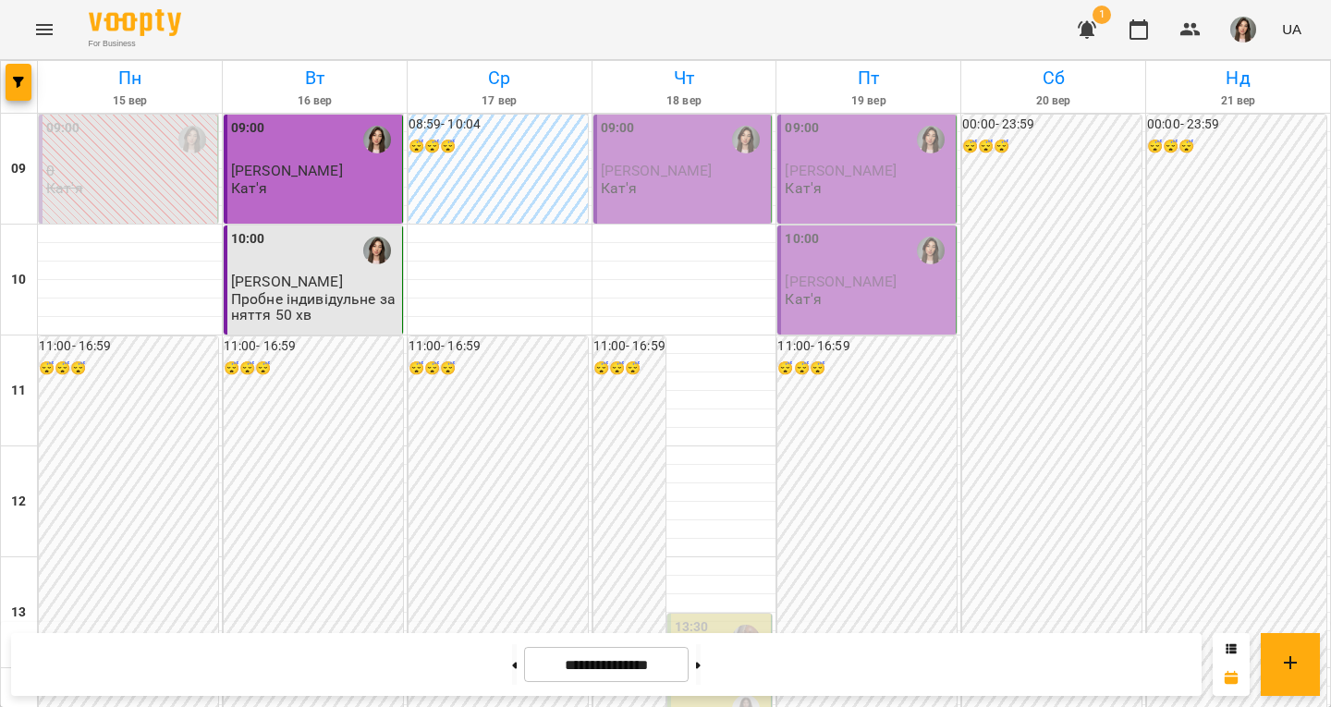
scroll to position [740, 0]
